Goal: Information Seeking & Learning: Learn about a topic

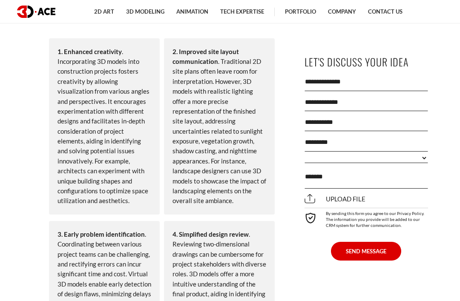
scroll to position [831, 0]
click at [124, 76] on div "1. Enhanced creativity . Incorporating 3D models into construction projects fos…" at bounding box center [104, 127] width 111 height 176
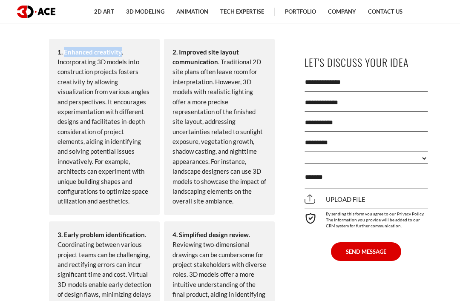
copy strong "Enhanced creativity"
click at [264, 60] on div "2. Improved site layout communication . Traditional 2D site plans often leave r…" at bounding box center [219, 127] width 111 height 176
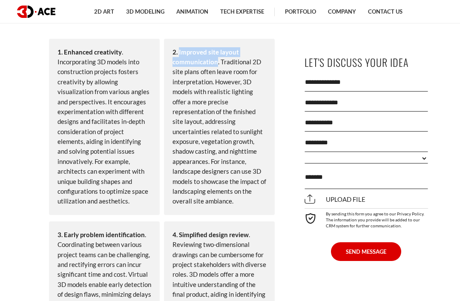
copy strong "Improved site layout communication"
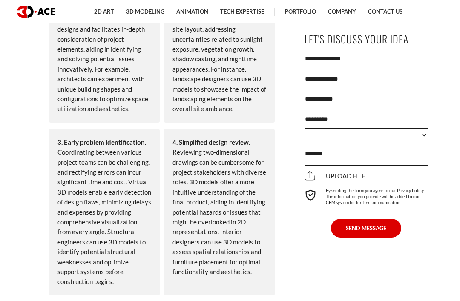
scroll to position [925, 0]
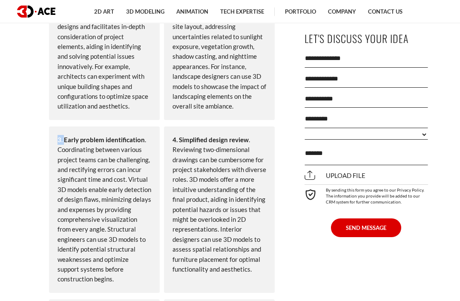
click at [156, 178] on div "3. Early problem identification . Coordinating between various project teams ca…" at bounding box center [104, 210] width 111 height 166
copy strong "Early problem identification"
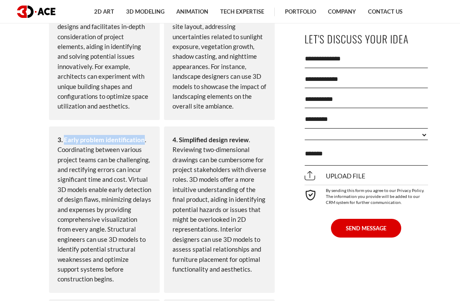
click at [270, 205] on div "4. Simplified design review . Reviewing two-dimensional drawings can be cumbers…" at bounding box center [219, 209] width 111 height 166
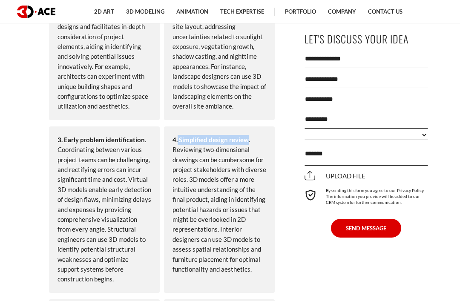
copy strong "Simplified design review"
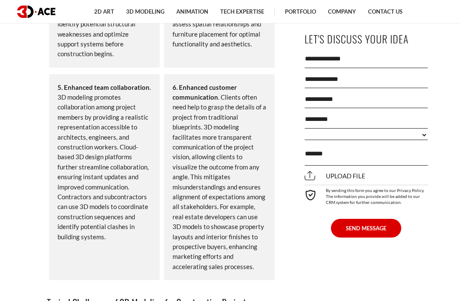
scroll to position [1148, 0]
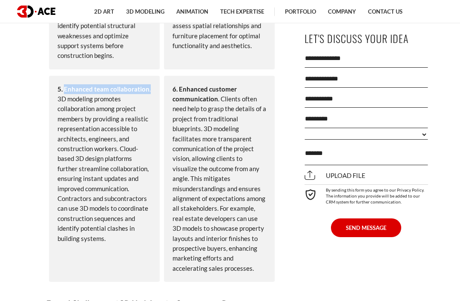
copy div "Enhanced team collaboration ."
click at [264, 92] on div "6. Enhanced customer communication . Clients often need help to grasp the detai…" at bounding box center [219, 179] width 111 height 206
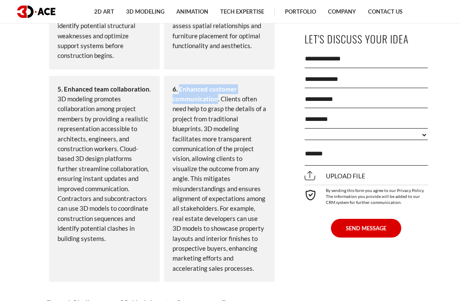
copy strong "Enhanced customer communication"
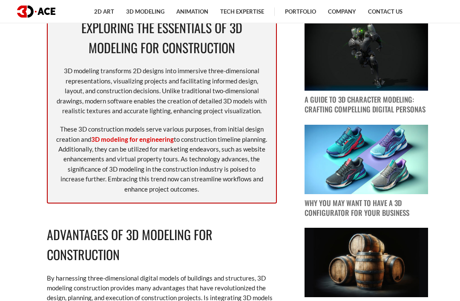
scroll to position [467, 0]
